Goal: Task Accomplishment & Management: Complete application form

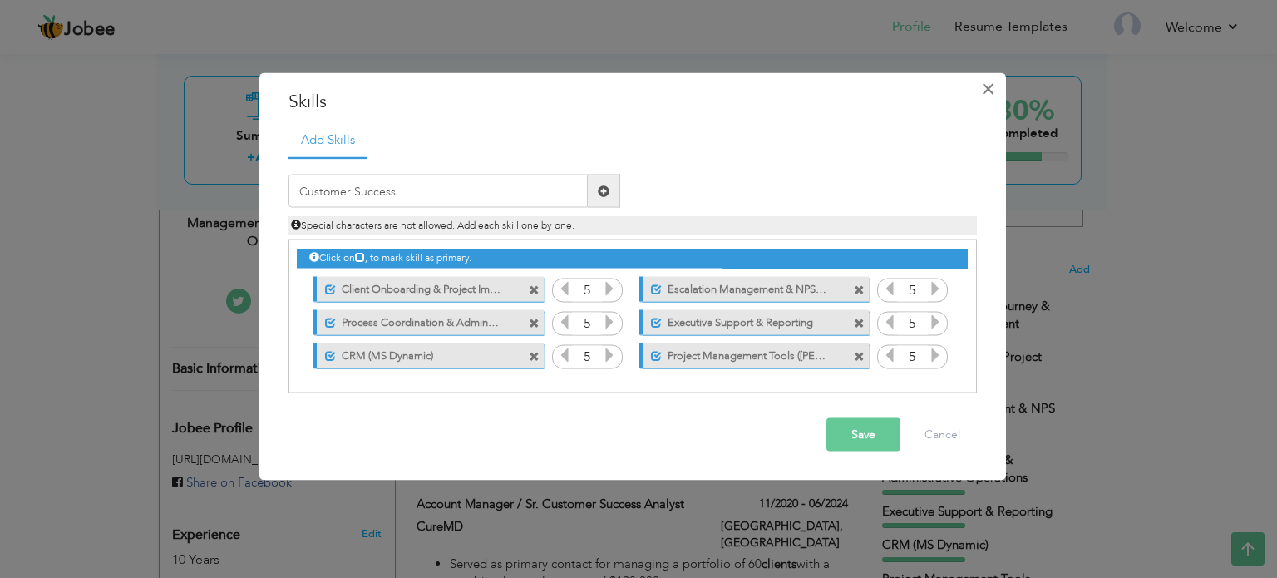
click at [988, 86] on span "×" at bounding box center [988, 88] width 14 height 30
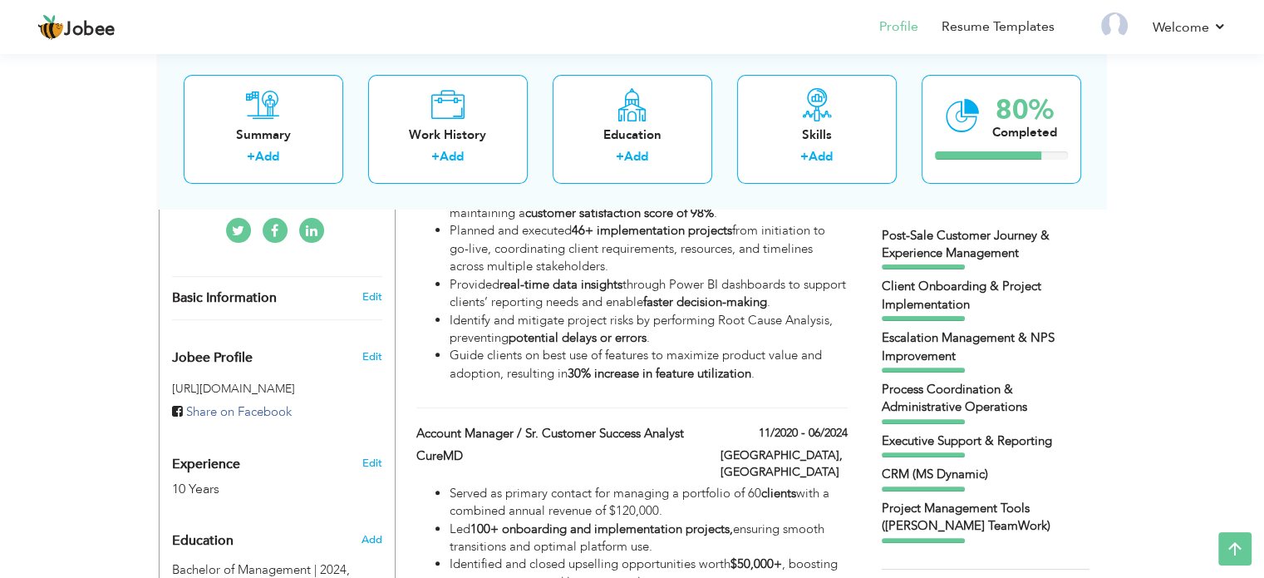
scroll to position [452, 0]
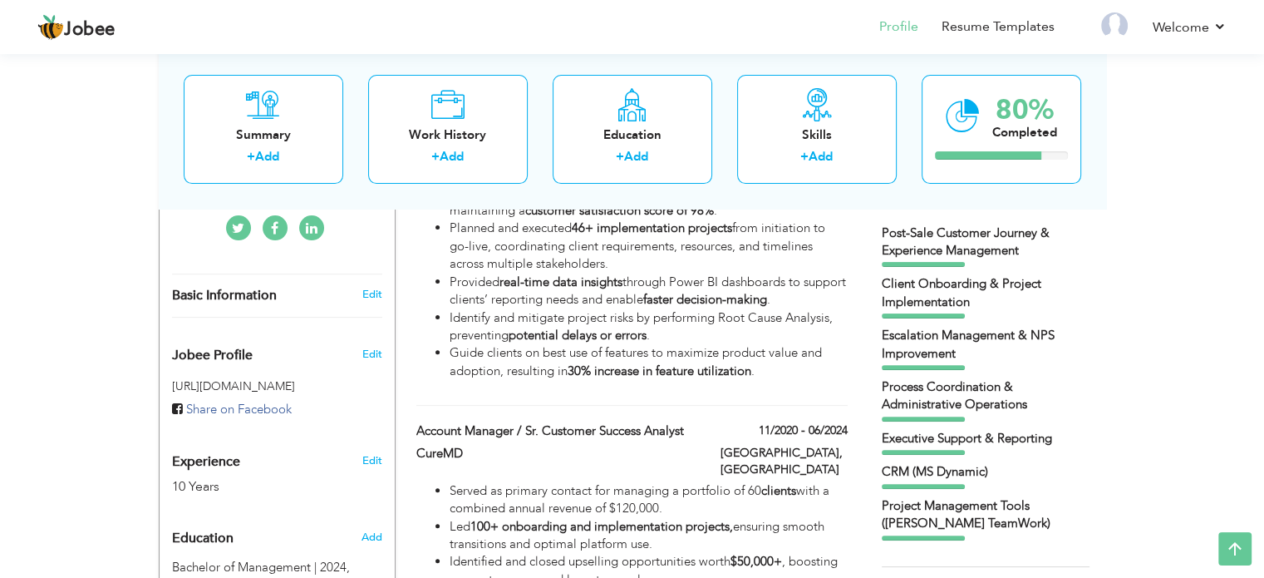
click at [939, 254] on div "Post-Sale Customer Journey & Experience Management" at bounding box center [986, 242] width 208 height 36
click at [1210, 235] on div "View Resume Export PDF Profile Summary Public Link Experience Education Awards …" at bounding box center [632, 426] width 1264 height 1657
click at [1004, 315] on div "Client Onboarding & Project Implementation" at bounding box center [986, 296] width 208 height 43
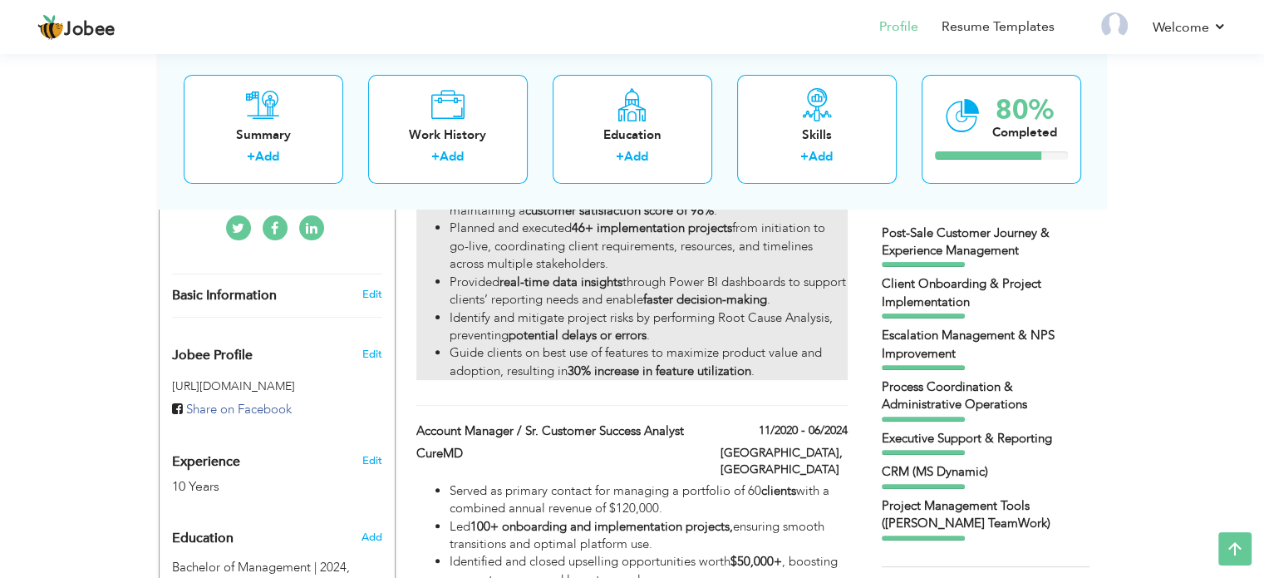
click at [753, 235] on li "Planned and executed 46+ implementation projects from initiation to go-live, co…" at bounding box center [648, 245] width 397 height 53
type input "Principal Customer Success Analyst"
type input "CureMD"
type input "07/2024"
type input "[GEOGRAPHIC_DATA]"
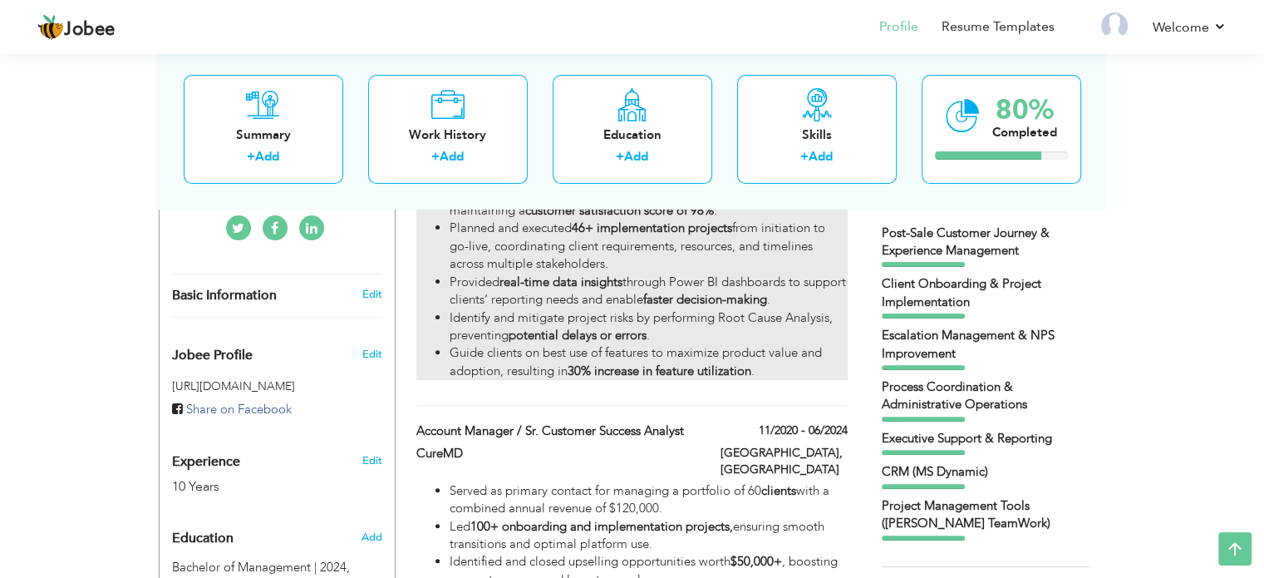
type input "[GEOGRAPHIC_DATA]"
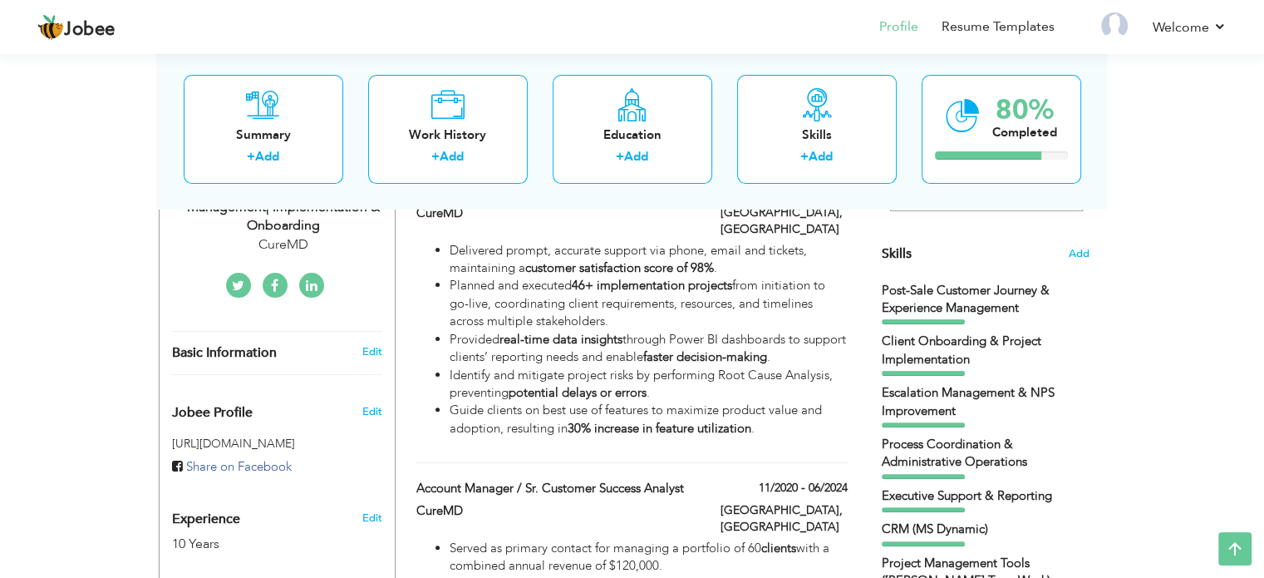
scroll to position [391, 0]
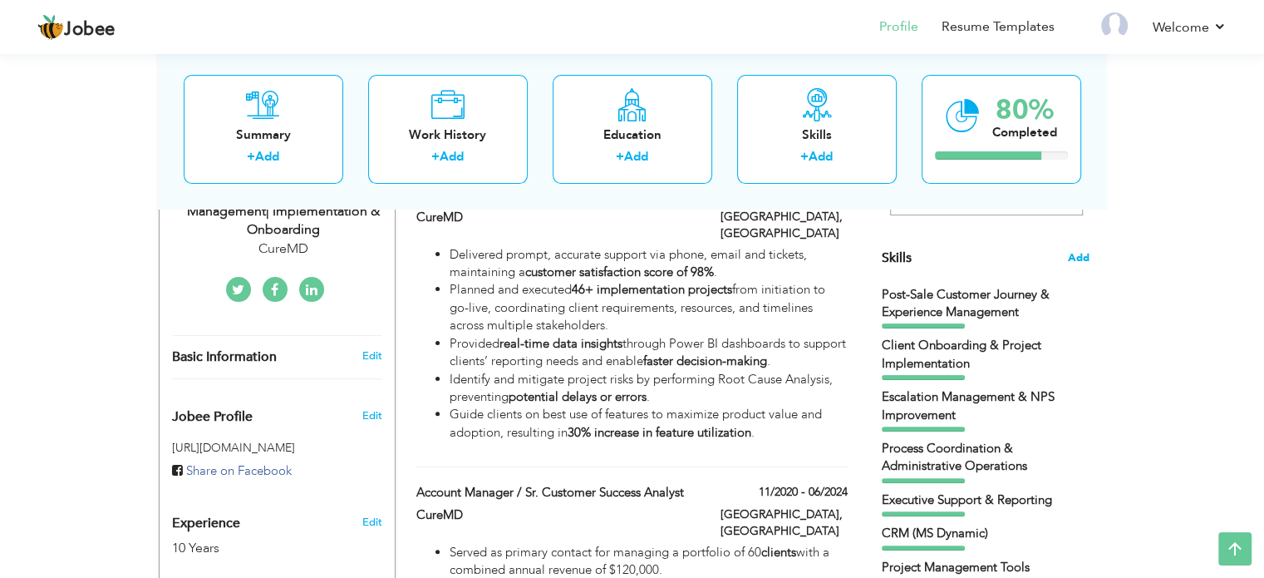
click at [1084, 252] on span "Add" at bounding box center [1079, 258] width 22 height 16
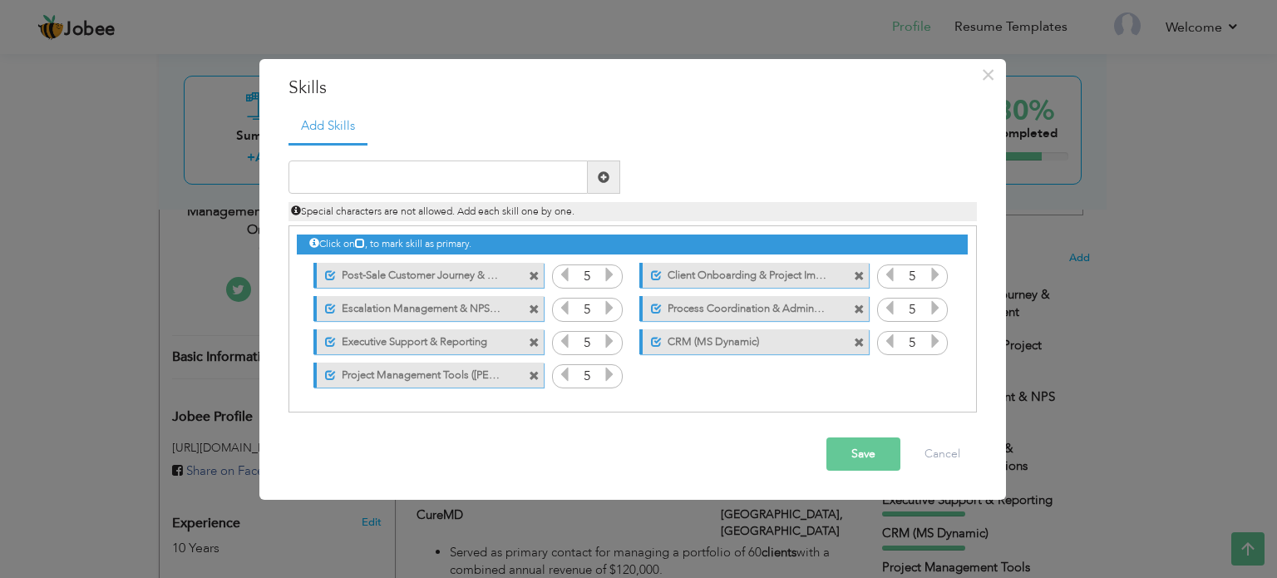
click at [533, 276] on span at bounding box center [534, 276] width 11 height 11
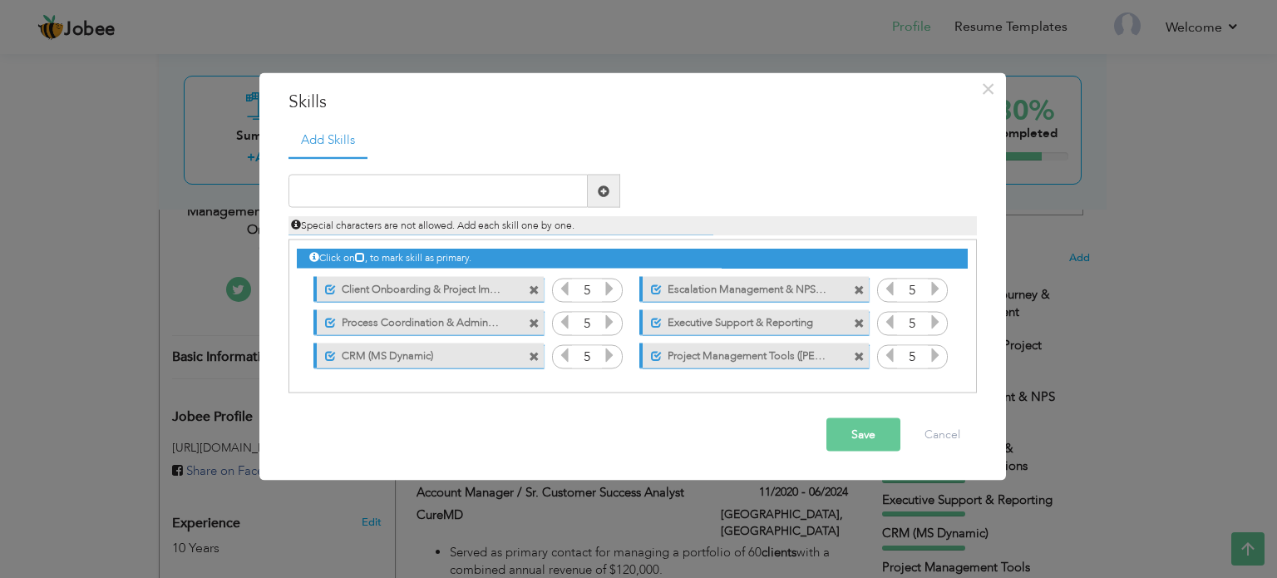
drag, startPoint x: 533, startPoint y: 276, endPoint x: 533, endPoint y: 288, distance: 11.6
click at [533, 288] on span at bounding box center [536, 284] width 15 height 17
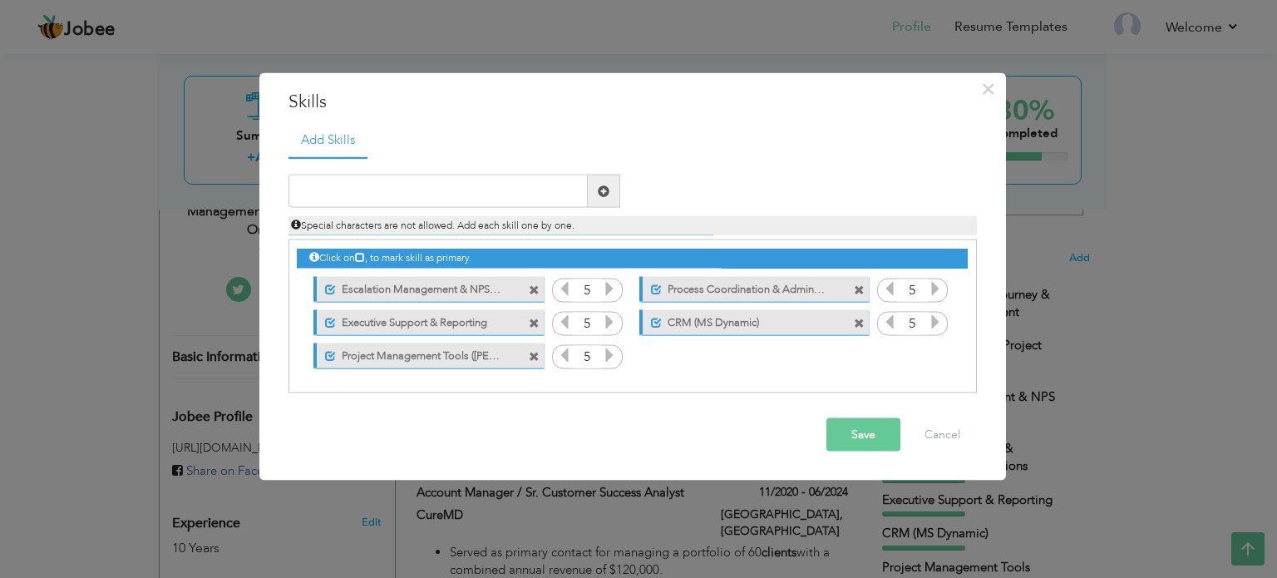
click at [533, 288] on span at bounding box center [534, 289] width 11 height 11
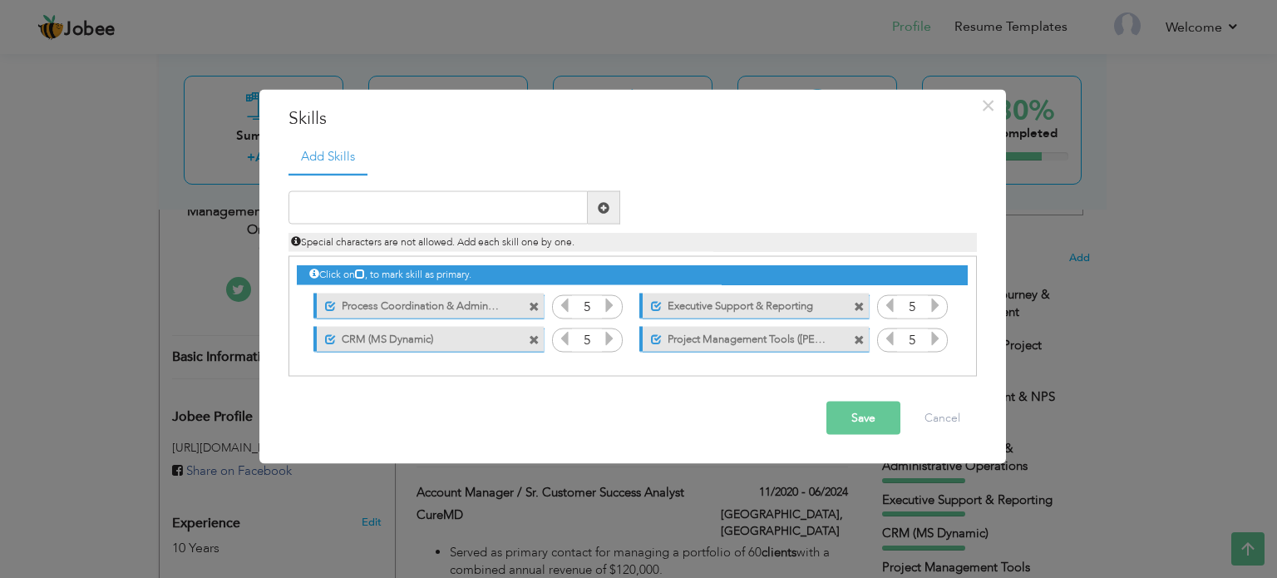
click at [533, 308] on span at bounding box center [534, 306] width 11 height 11
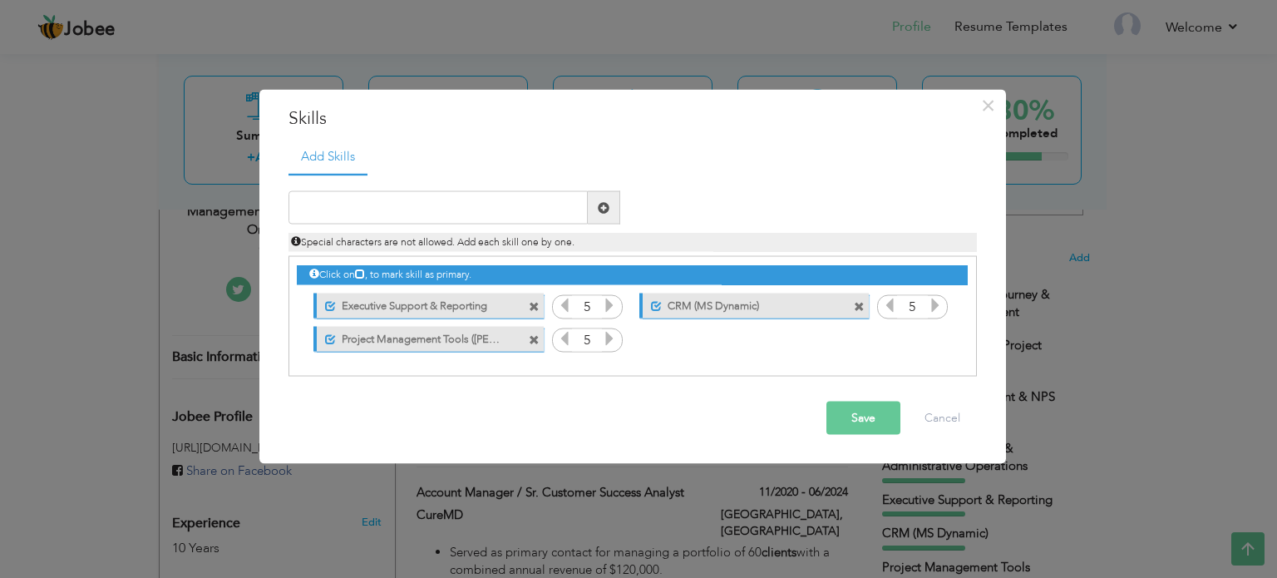
click at [533, 308] on span at bounding box center [534, 306] width 11 height 11
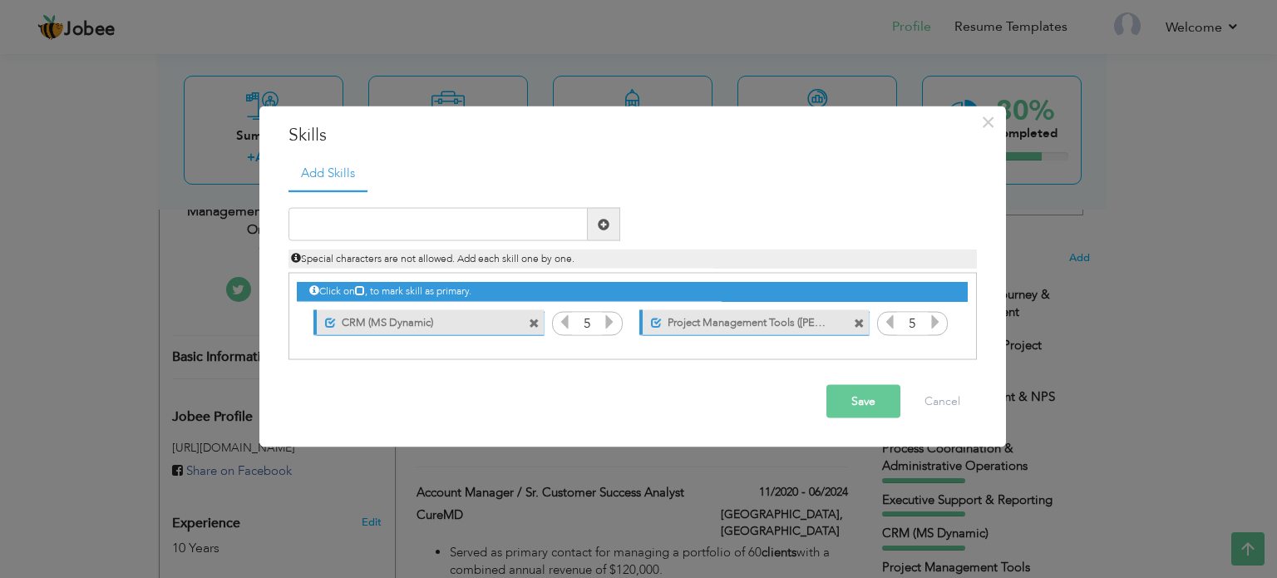
click at [535, 322] on span at bounding box center [534, 323] width 11 height 11
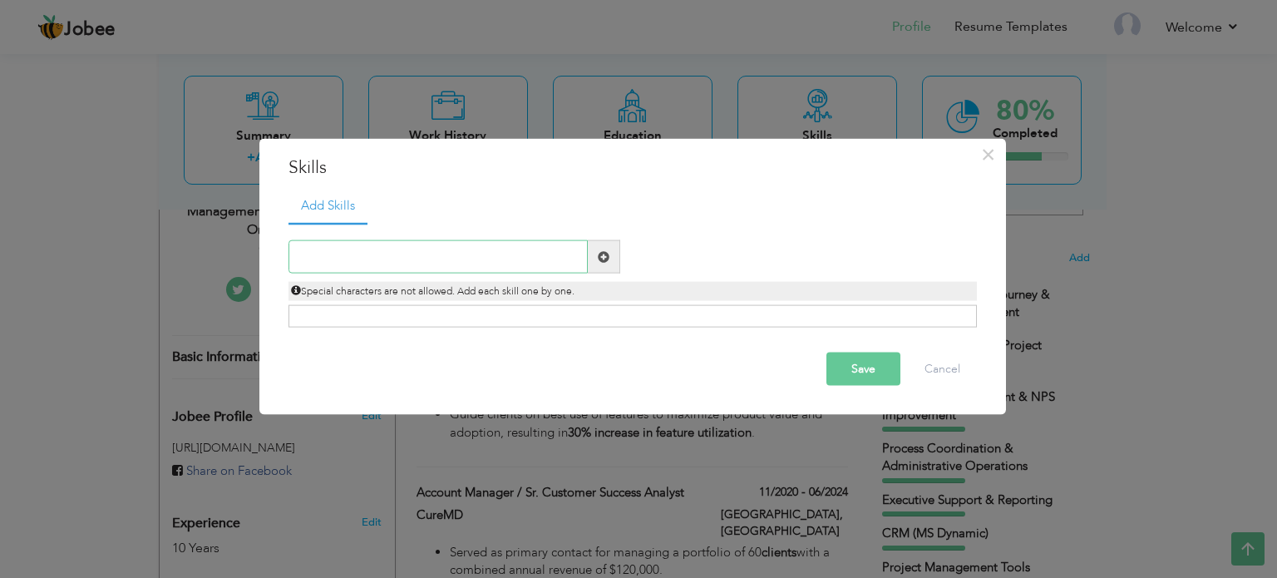
click at [380, 250] on input "text" at bounding box center [437, 256] width 299 height 33
paste input "Customer Success"
type input "Customer Success"
click at [608, 258] on span at bounding box center [604, 256] width 12 height 12
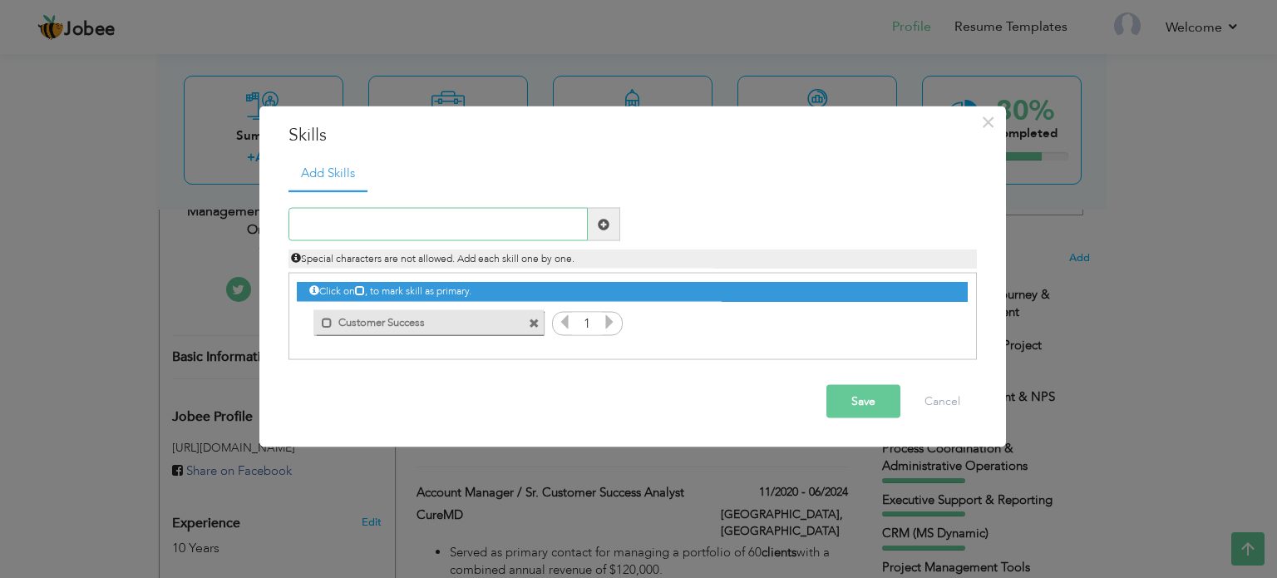
click at [461, 221] on input "text" at bounding box center [437, 224] width 299 height 33
type input "Tech Support"
click at [604, 223] on span at bounding box center [604, 224] width 12 height 12
click at [522, 222] on input "text" at bounding box center [437, 224] width 299 height 33
type input "Onboarding"
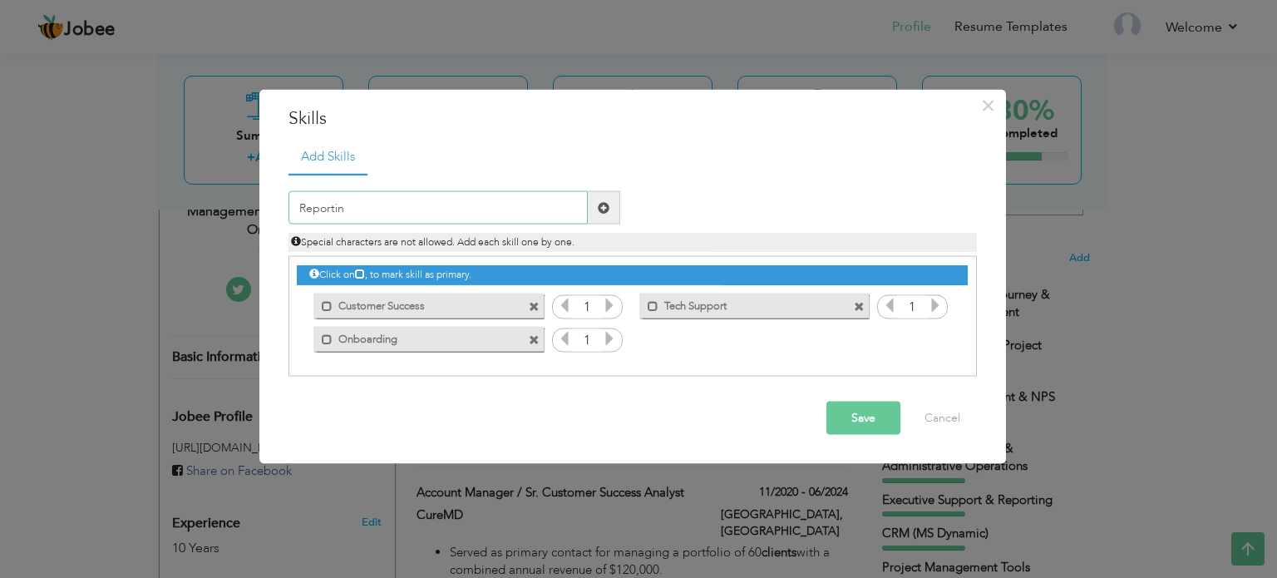
type input "Reporting"
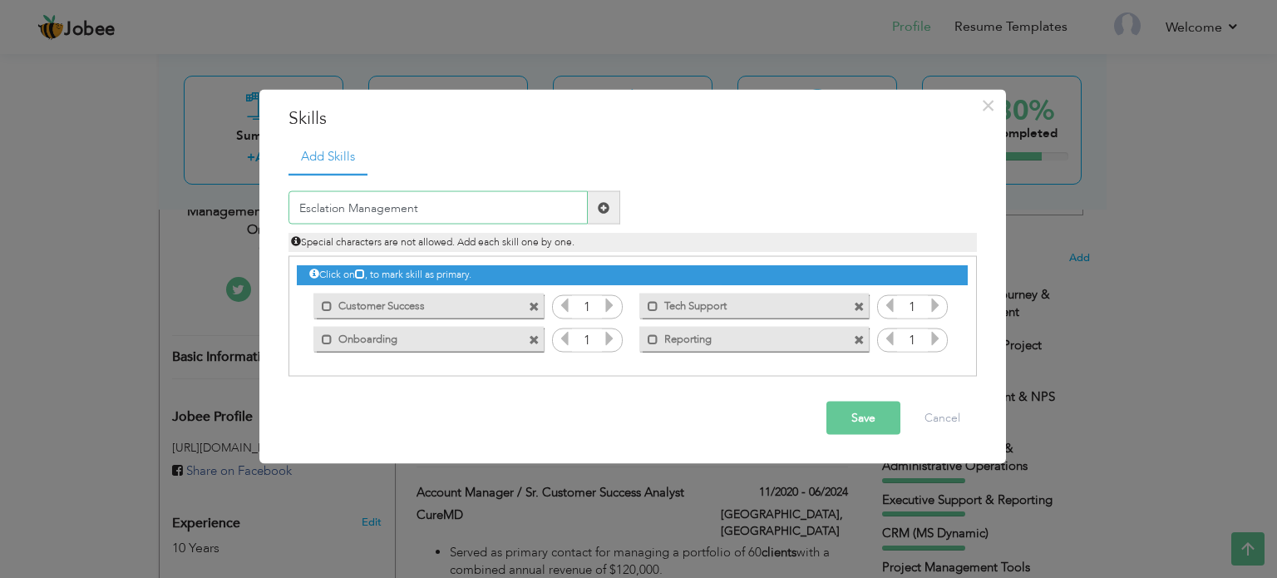
type input "Esclation Management"
click at [609, 212] on span at bounding box center [604, 207] width 32 height 33
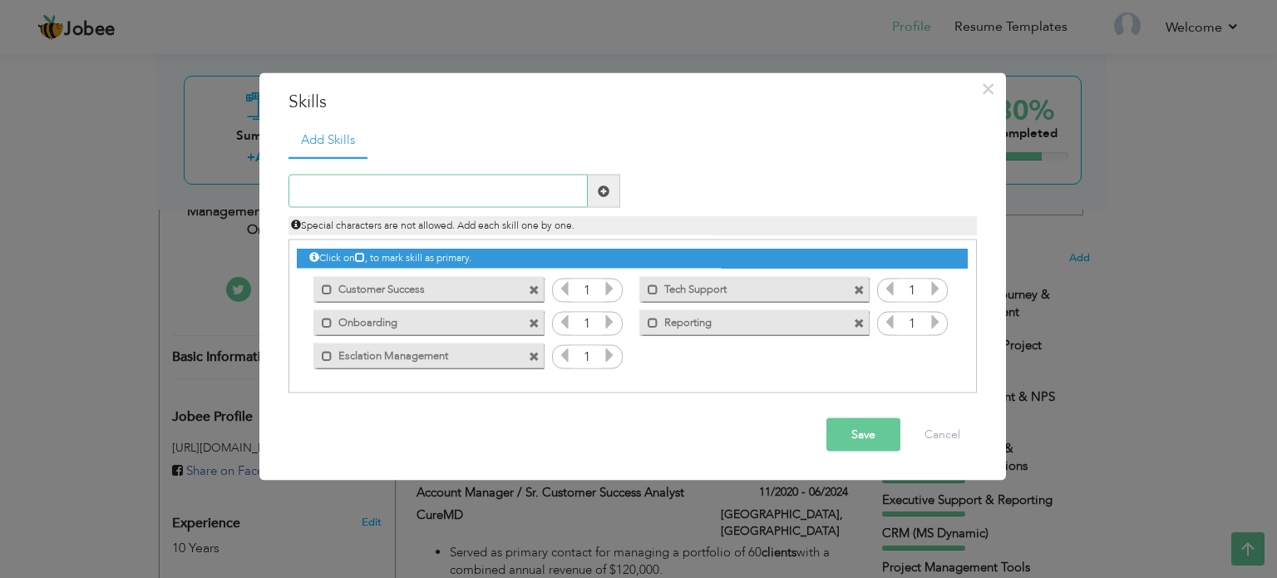
click at [406, 192] on input "text" at bounding box center [437, 191] width 299 height 33
type input "Project Management Tools ()"
type input "CRM (MS Dynamics)"
click at [604, 190] on span at bounding box center [604, 191] width 12 height 12
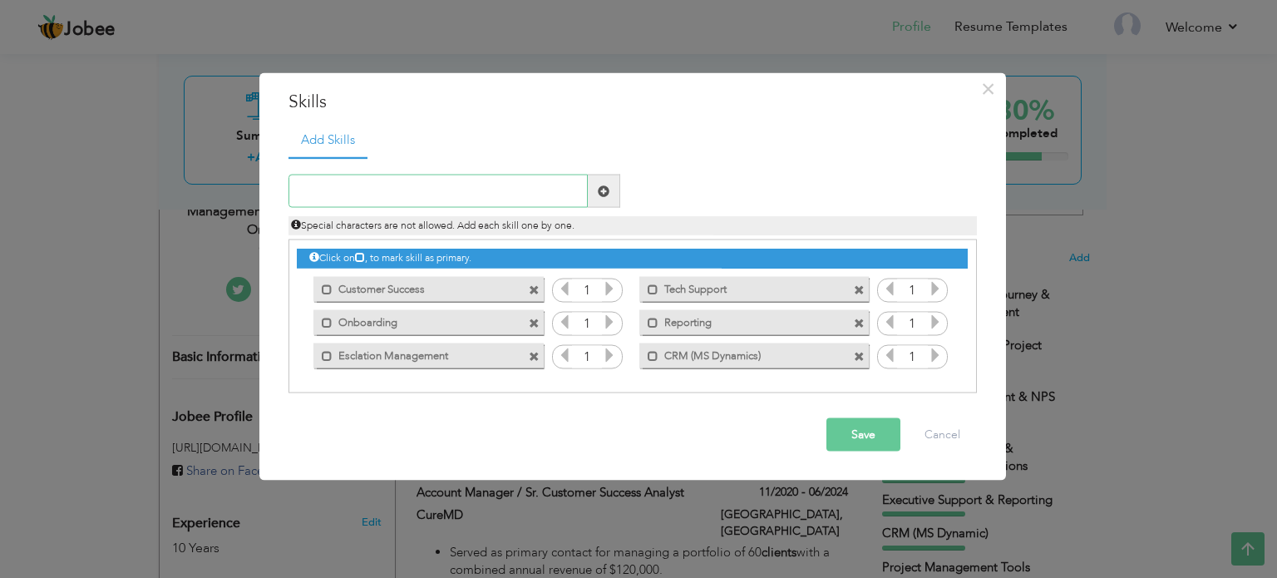
click at [491, 192] on input "text" at bounding box center [437, 191] width 299 height 33
paste input "Project Management Tools ()"
type input "Project Management Tools (Trello Jira TeamWork)"
click at [878, 430] on button "Save" at bounding box center [863, 434] width 74 height 33
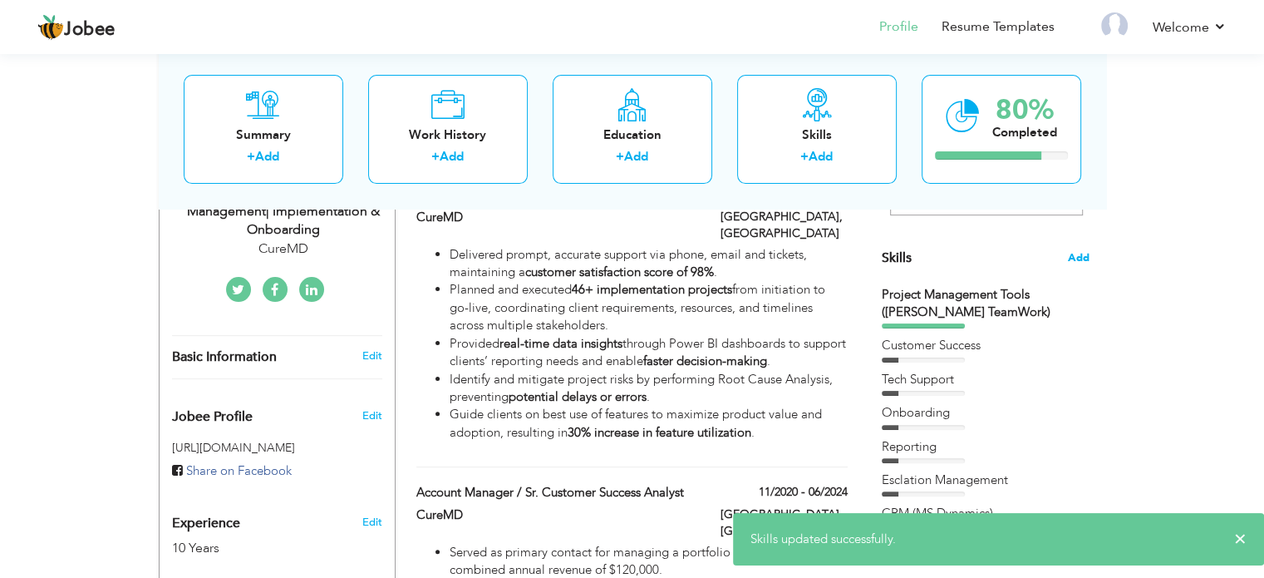
click at [1079, 252] on span "Add" at bounding box center [1079, 258] width 22 height 16
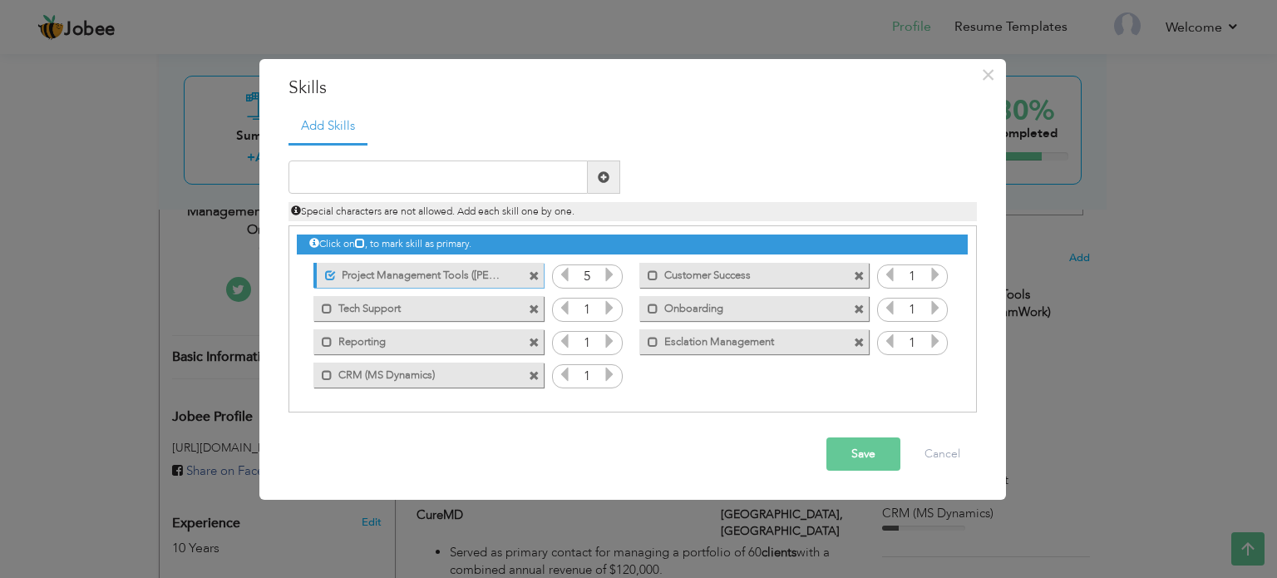
click at [612, 308] on icon at bounding box center [609, 307] width 15 height 15
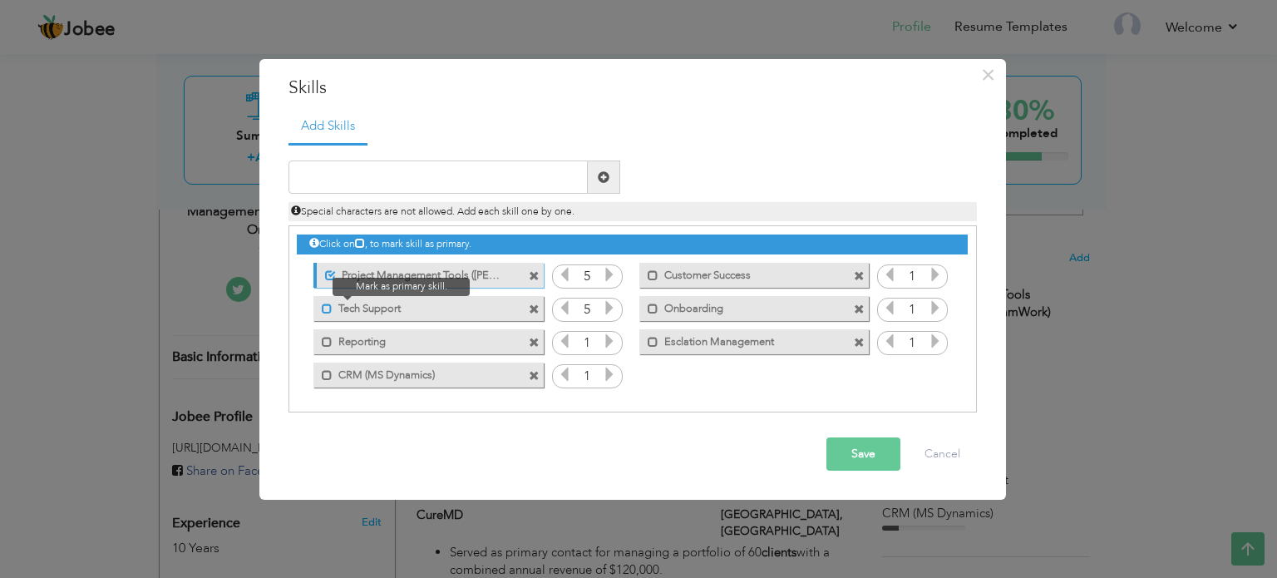
click at [327, 307] on span at bounding box center [327, 308] width 11 height 11
click at [326, 340] on span at bounding box center [327, 342] width 11 height 11
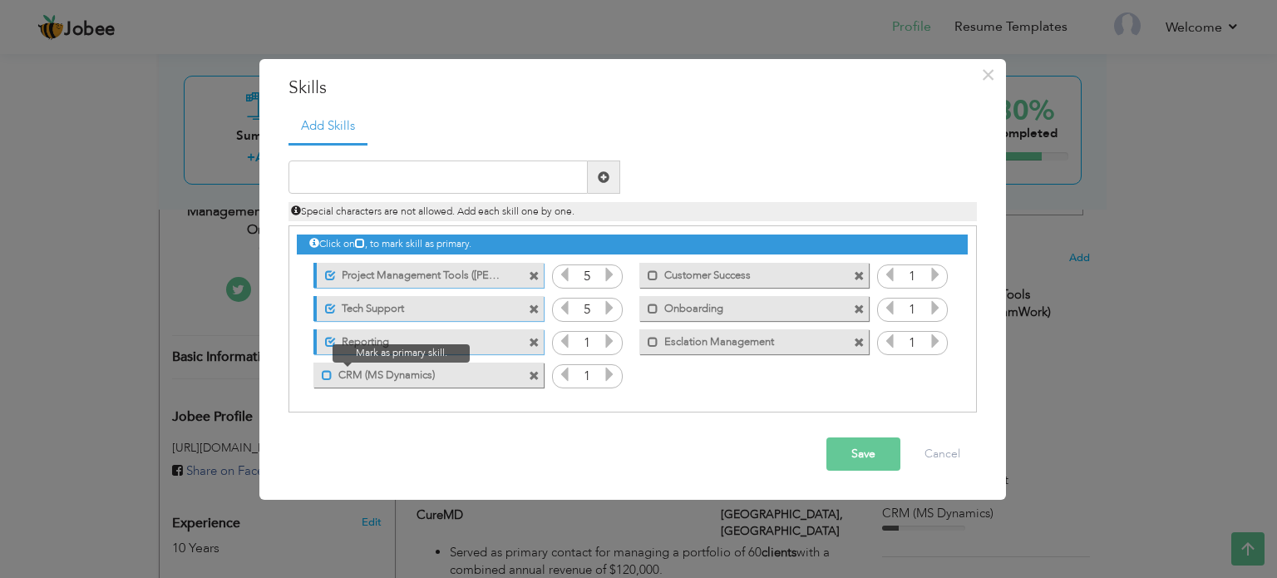
click at [324, 375] on span at bounding box center [327, 375] width 11 height 11
click at [653, 270] on span at bounding box center [653, 275] width 11 height 11
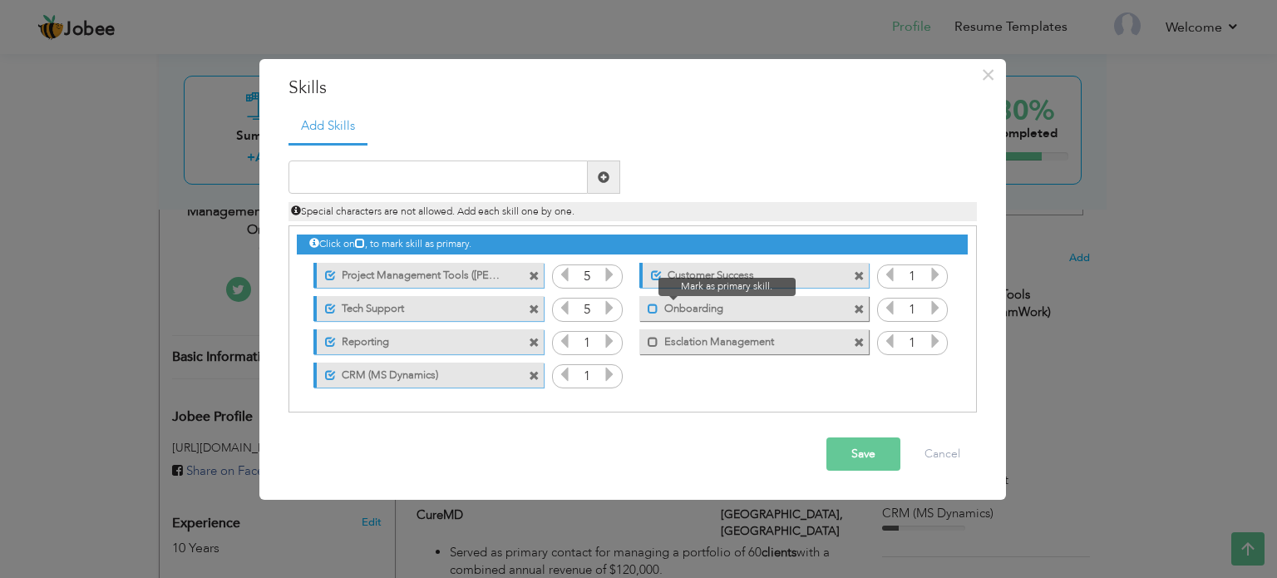
click at [653, 311] on span at bounding box center [653, 308] width 11 height 11
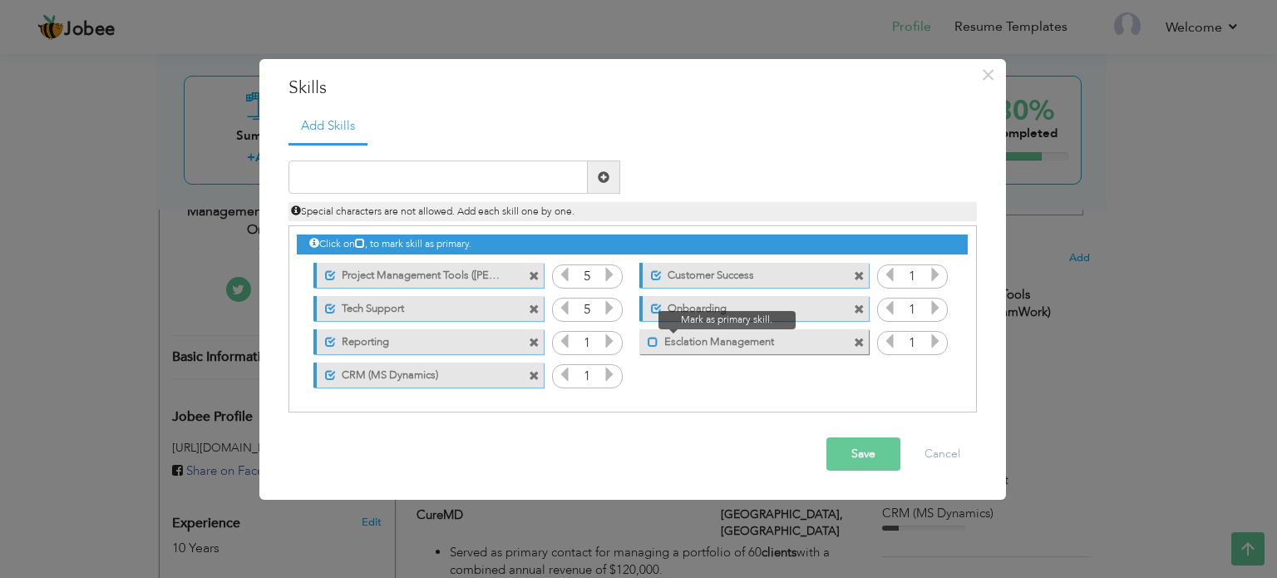
click at [654, 341] on span at bounding box center [653, 342] width 11 height 11
click at [604, 342] on icon at bounding box center [609, 340] width 15 height 15
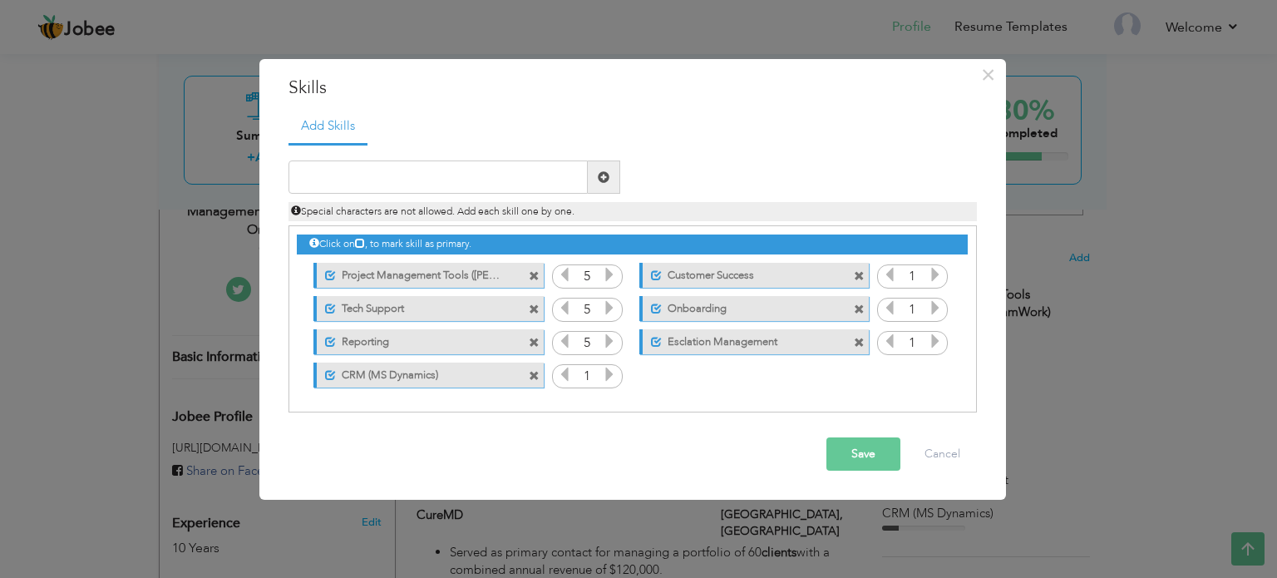
click at [604, 368] on icon at bounding box center [609, 374] width 15 height 15
click at [930, 269] on icon at bounding box center [935, 274] width 15 height 15
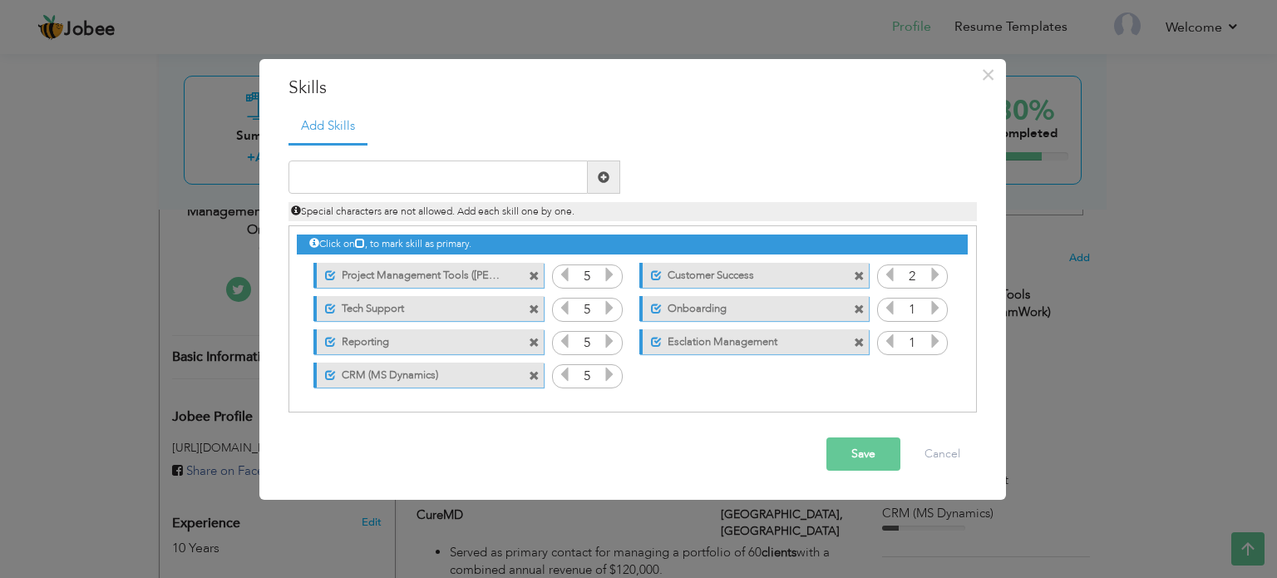
click at [930, 269] on icon at bounding box center [935, 274] width 15 height 15
click at [931, 315] on icon at bounding box center [935, 307] width 15 height 15
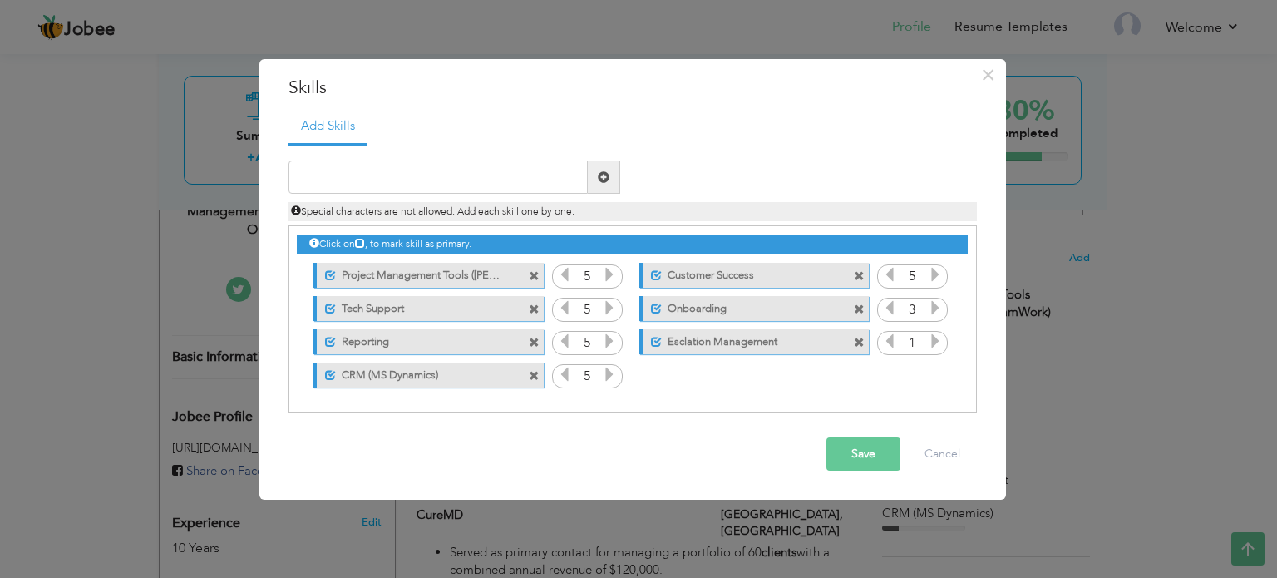
click at [931, 315] on icon at bounding box center [935, 307] width 15 height 15
drag, startPoint x: 934, startPoint y: 327, endPoint x: 934, endPoint y: 367, distance: 39.9
click at [934, 367] on div "Click on , to mark skill as primary. Unmark as primary skill. 5 Customer Succes…" at bounding box center [632, 308] width 670 height 165
click at [930, 347] on icon at bounding box center [935, 340] width 15 height 15
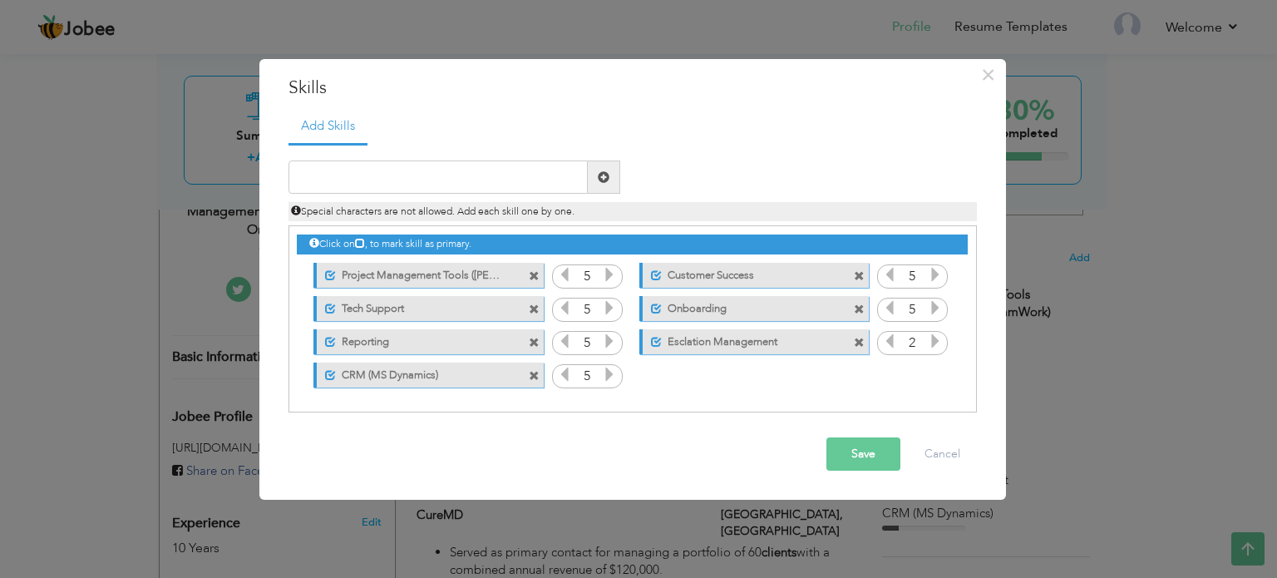
click at [930, 347] on icon at bounding box center [935, 340] width 15 height 15
click at [535, 275] on span at bounding box center [534, 276] width 11 height 11
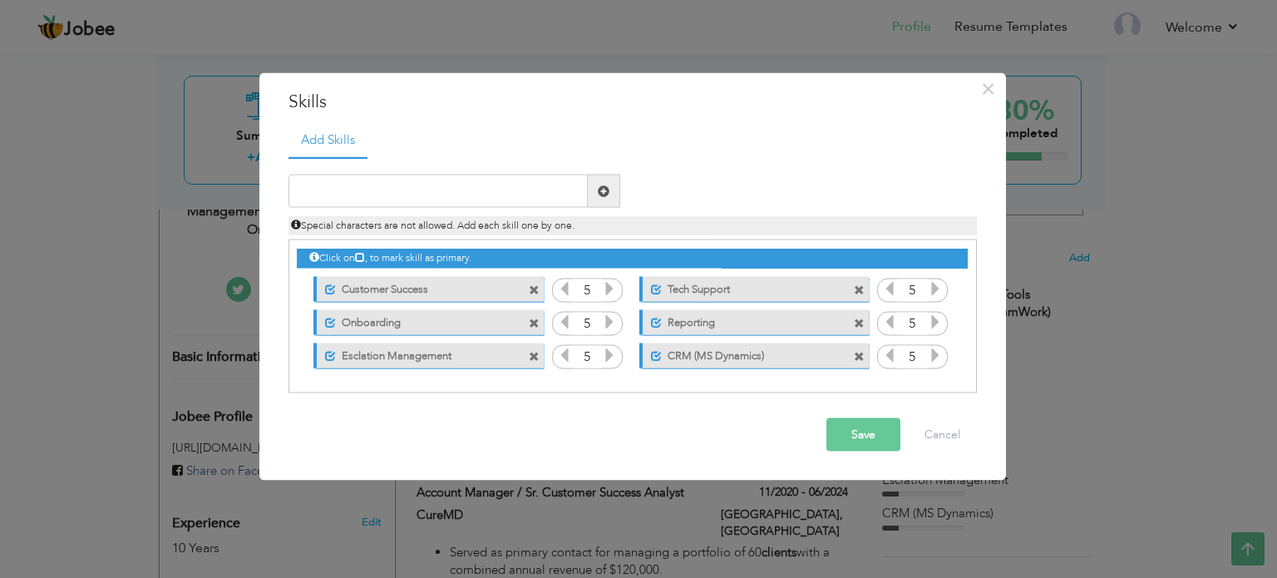
click at [848, 426] on button "Save" at bounding box center [863, 434] width 74 height 33
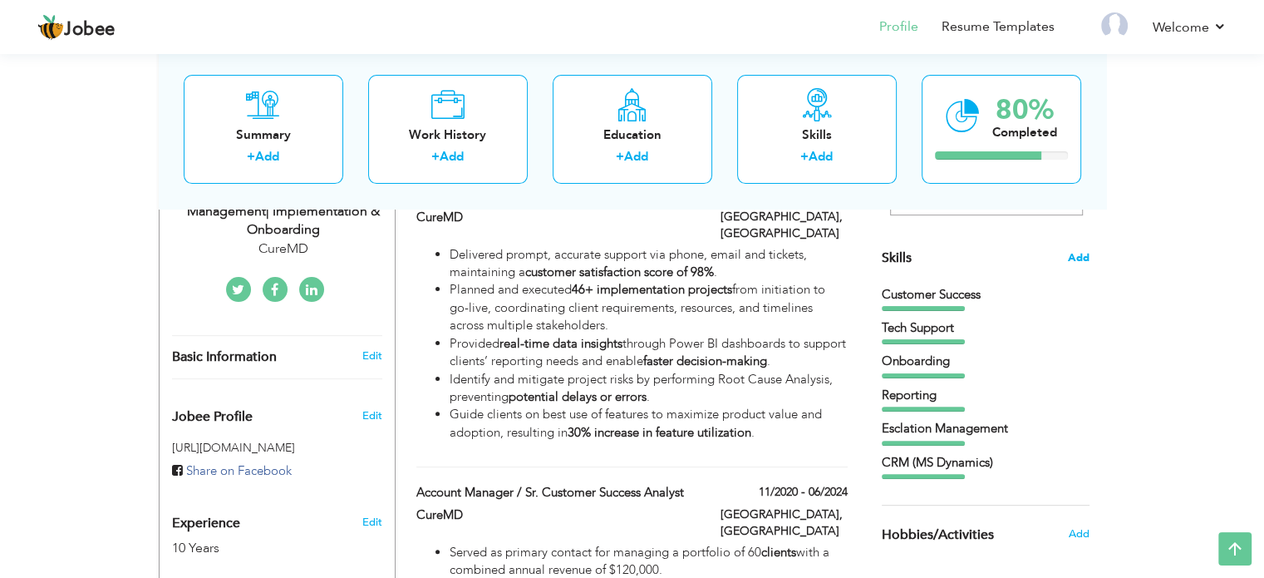
click at [1077, 257] on span "Add" at bounding box center [1079, 258] width 22 height 16
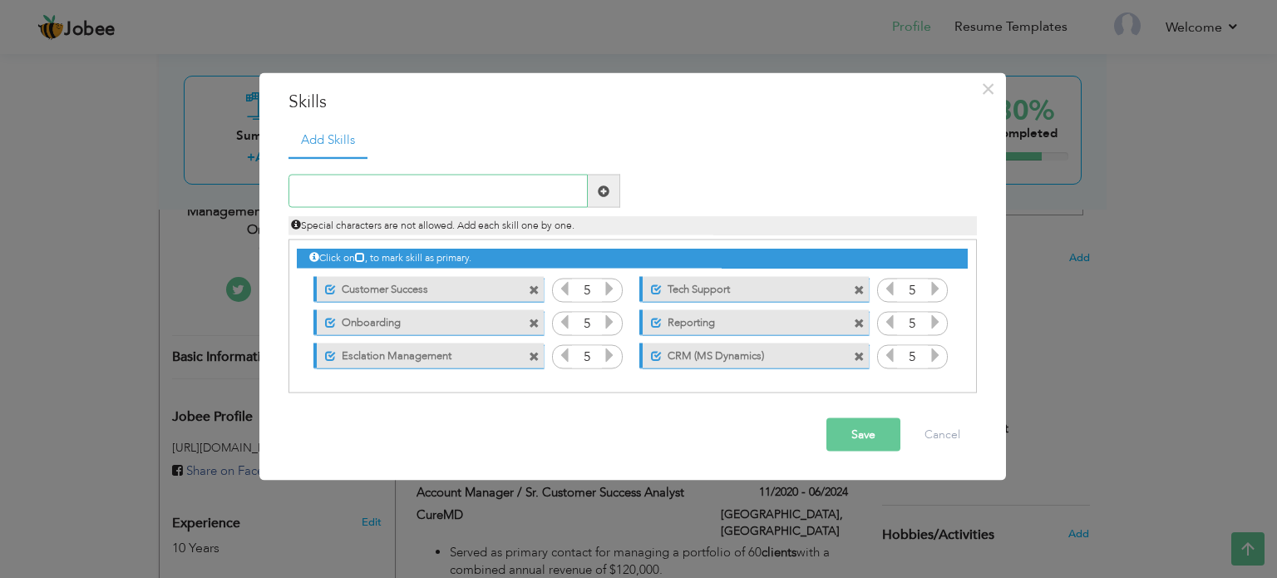
click at [552, 183] on input "text" at bounding box center [437, 191] width 299 height 33
type input "Project Management ([PERSON_NAME] TeamWork)"
click at [603, 189] on span at bounding box center [604, 191] width 12 height 12
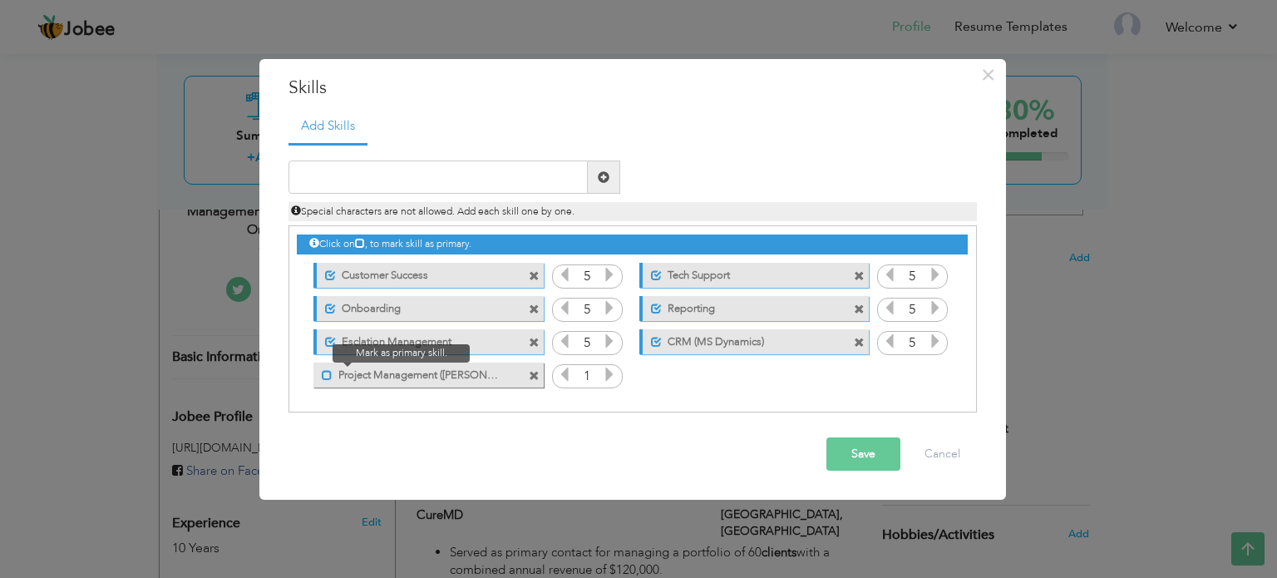
click at [326, 378] on span at bounding box center [327, 375] width 11 height 11
click at [840, 449] on button "Save" at bounding box center [863, 453] width 74 height 33
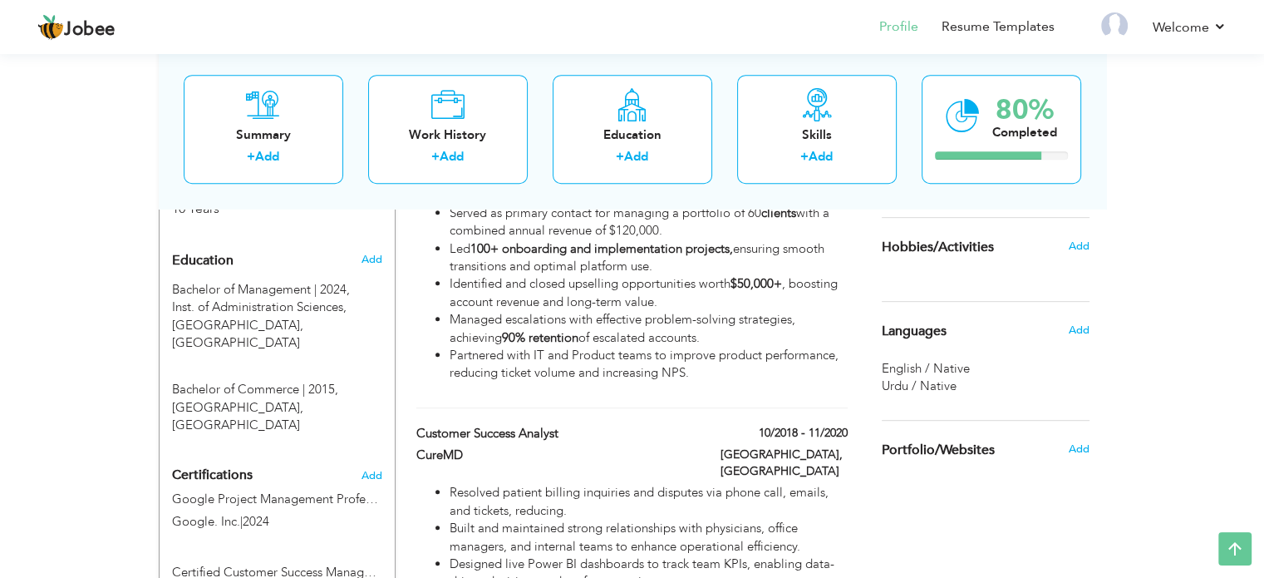
scroll to position [728, 0]
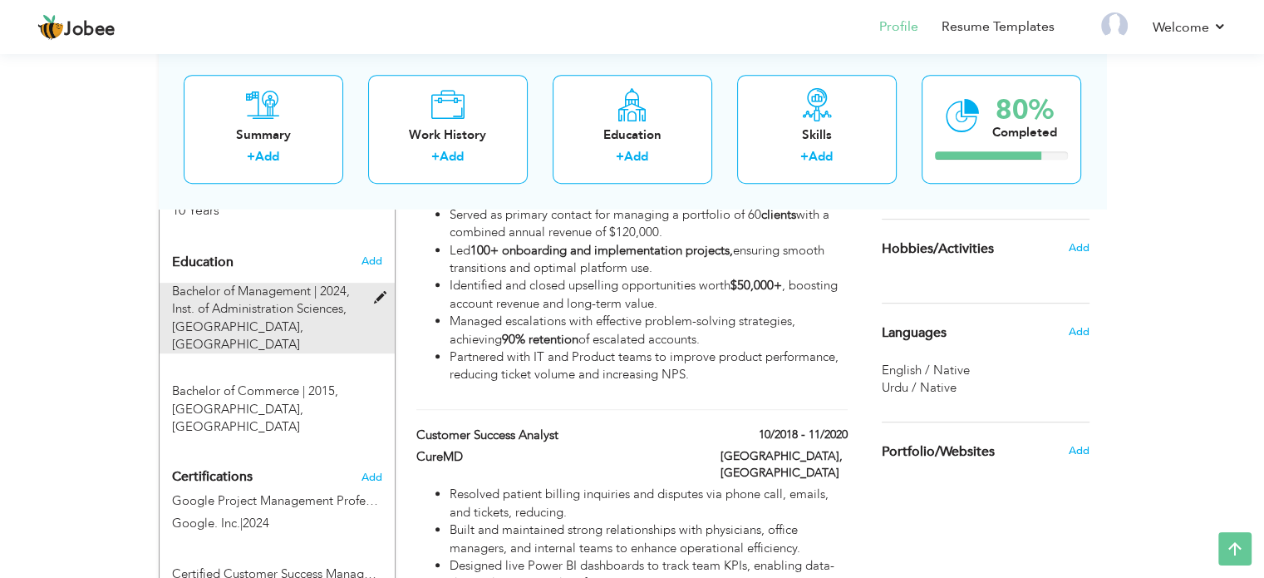
click at [378, 292] on span at bounding box center [383, 298] width 21 height 12
type input "Bachelor of Management"
type input "2024"
type input "Inst. of Administration Sciences, University of The Punjab"
radio input "true"
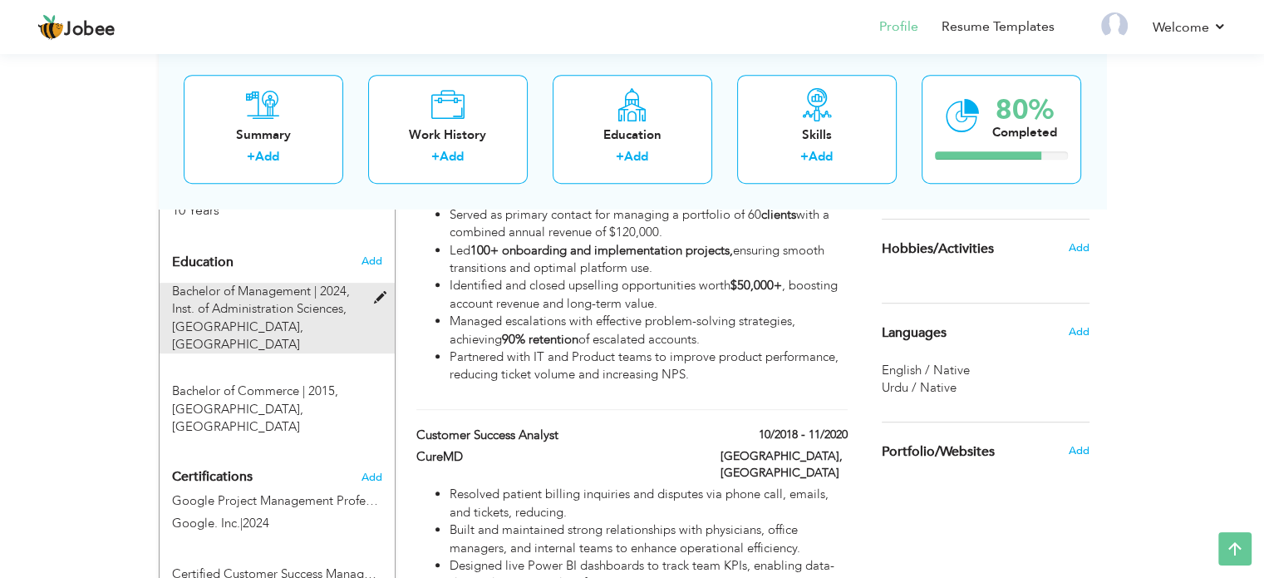
type input "[GEOGRAPHIC_DATA]"
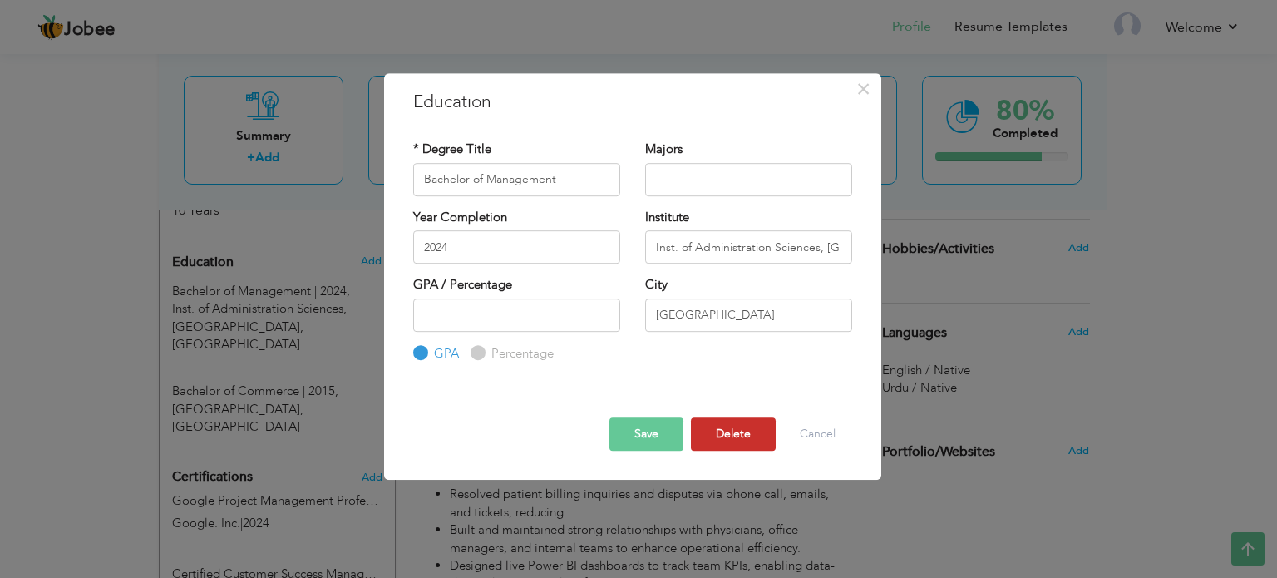
click at [722, 441] on button "Delete" at bounding box center [733, 433] width 85 height 33
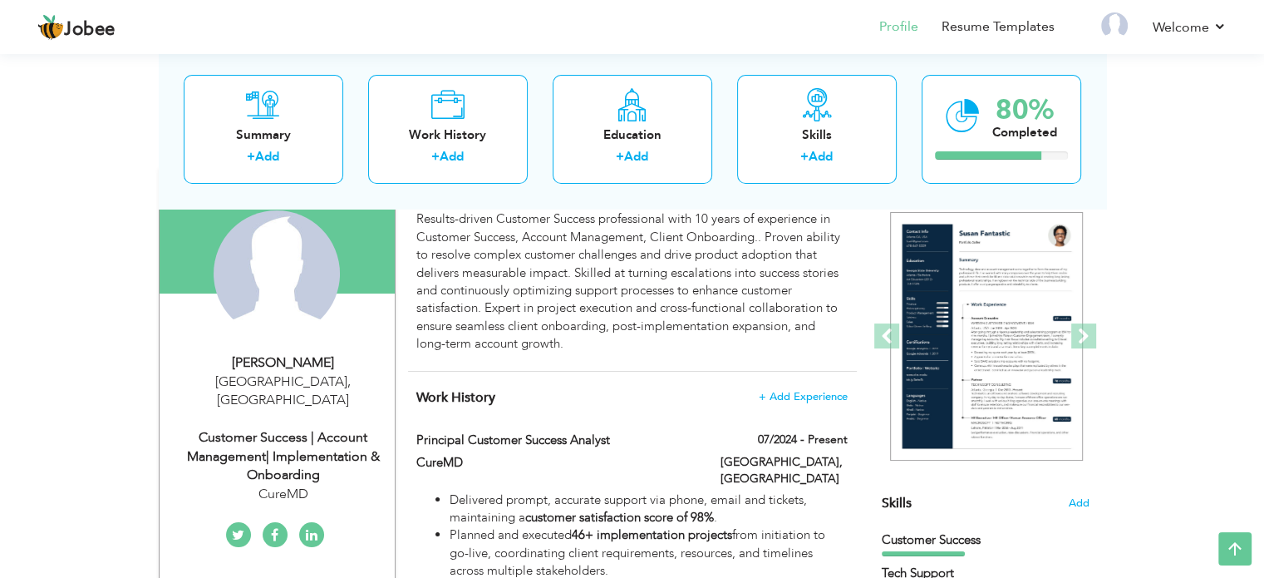
scroll to position [136, 0]
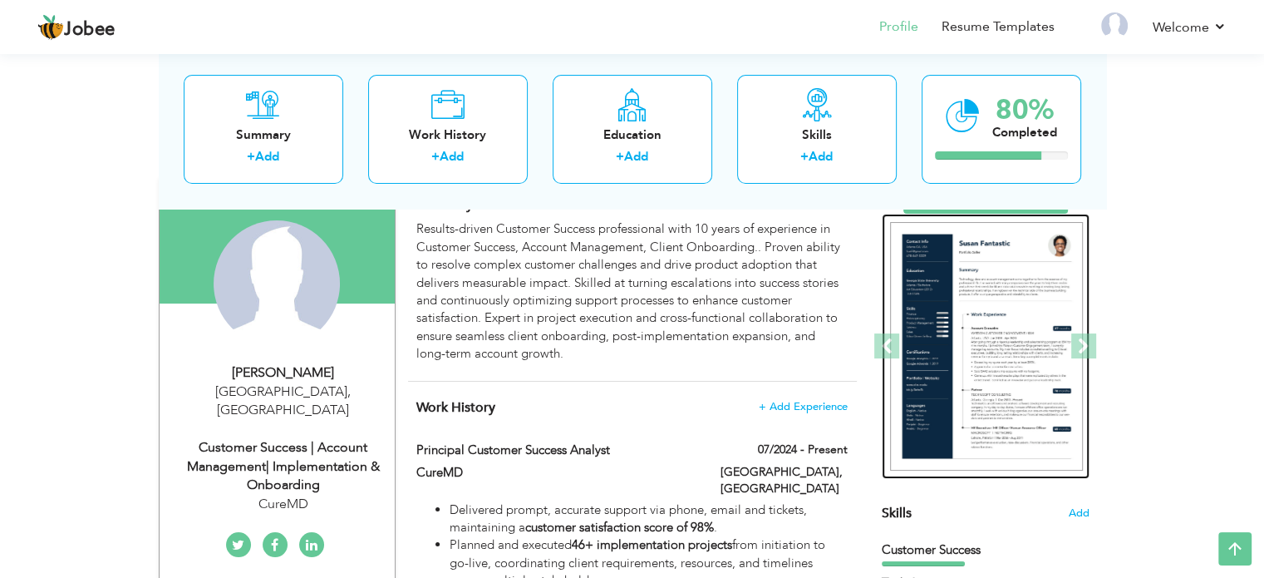
click at [959, 266] on img at bounding box center [986, 346] width 193 height 249
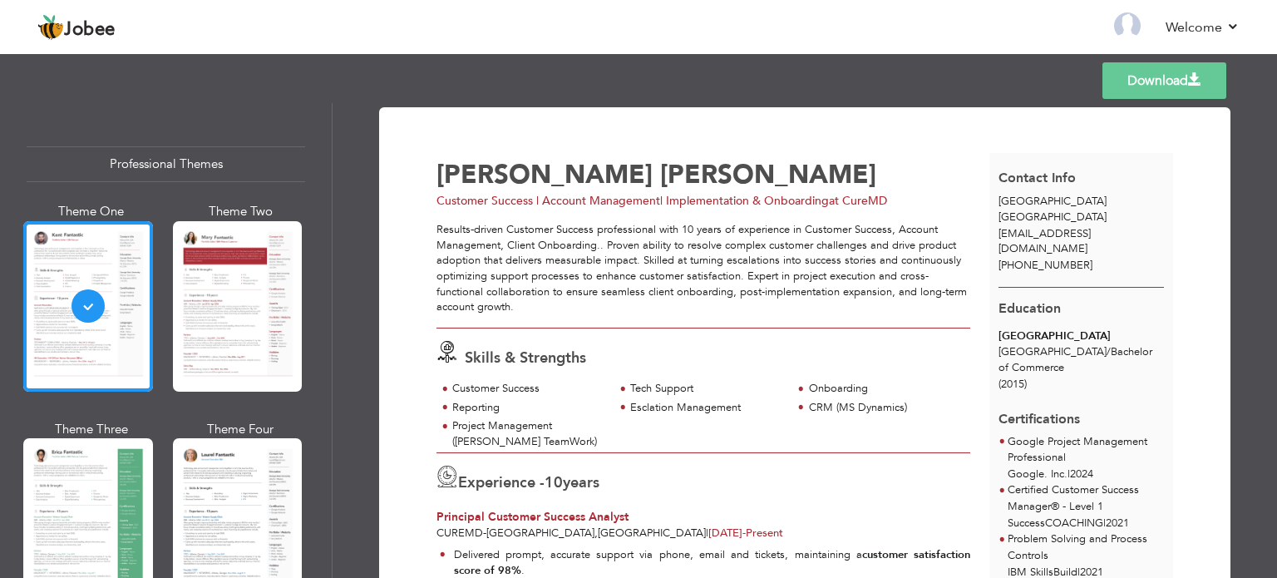
click at [1164, 73] on link "Download" at bounding box center [1164, 80] width 124 height 37
